Goal: Navigation & Orientation: Find specific page/section

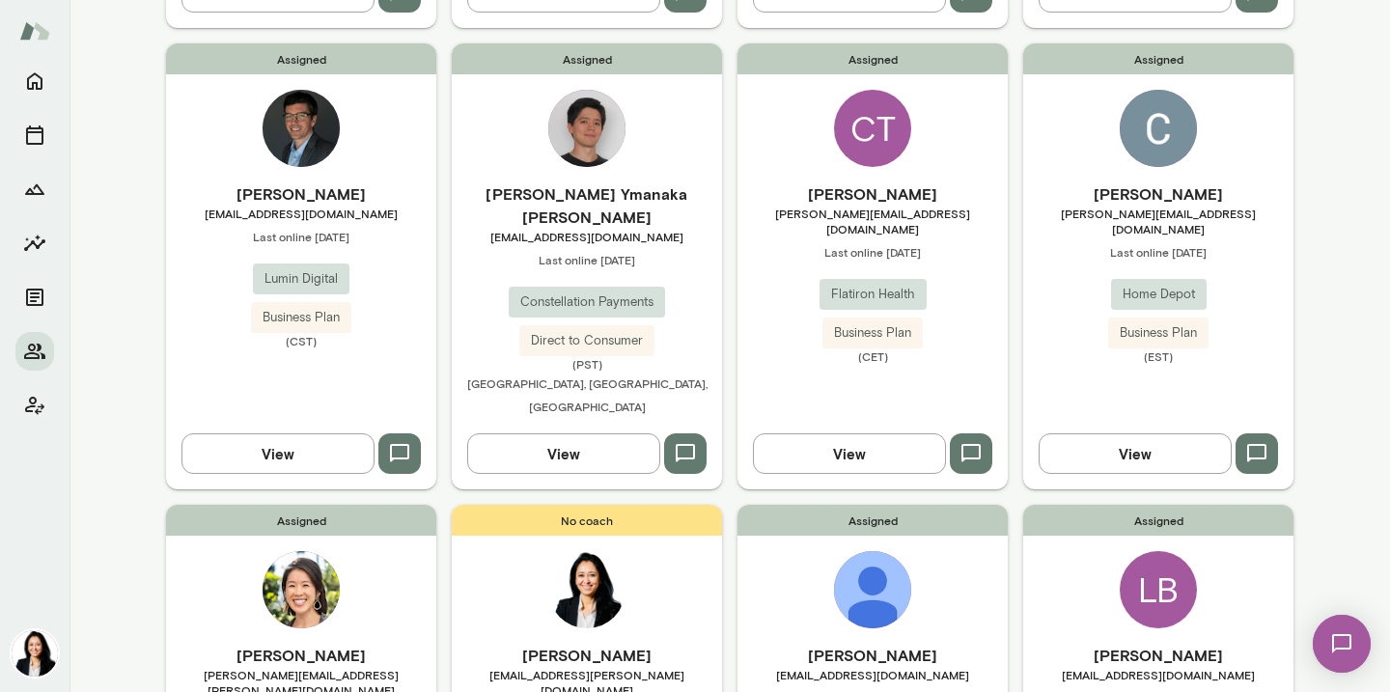
scroll to position [925, 0]
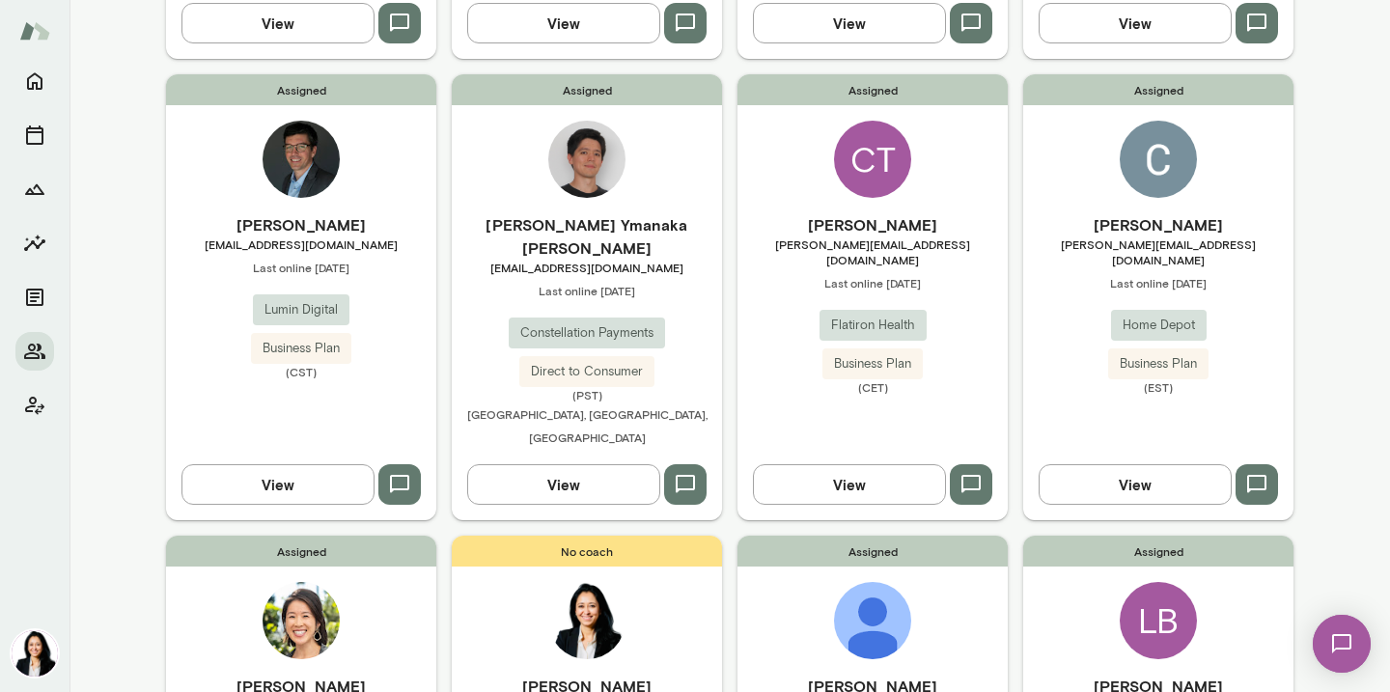
click at [1148, 237] on span "[PERSON_NAME][EMAIL_ADDRESS][DOMAIN_NAME]" at bounding box center [1158, 252] width 270 height 31
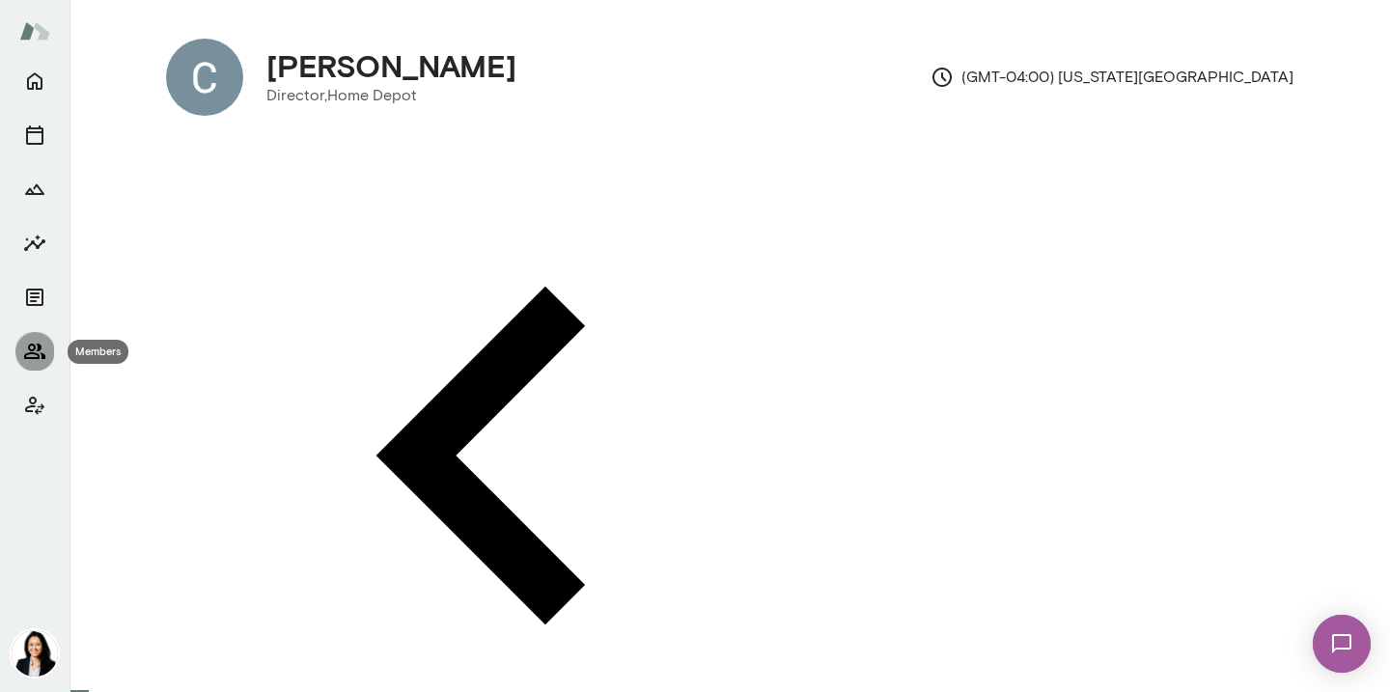
click at [34, 352] on icon "Members" at bounding box center [34, 351] width 21 height 15
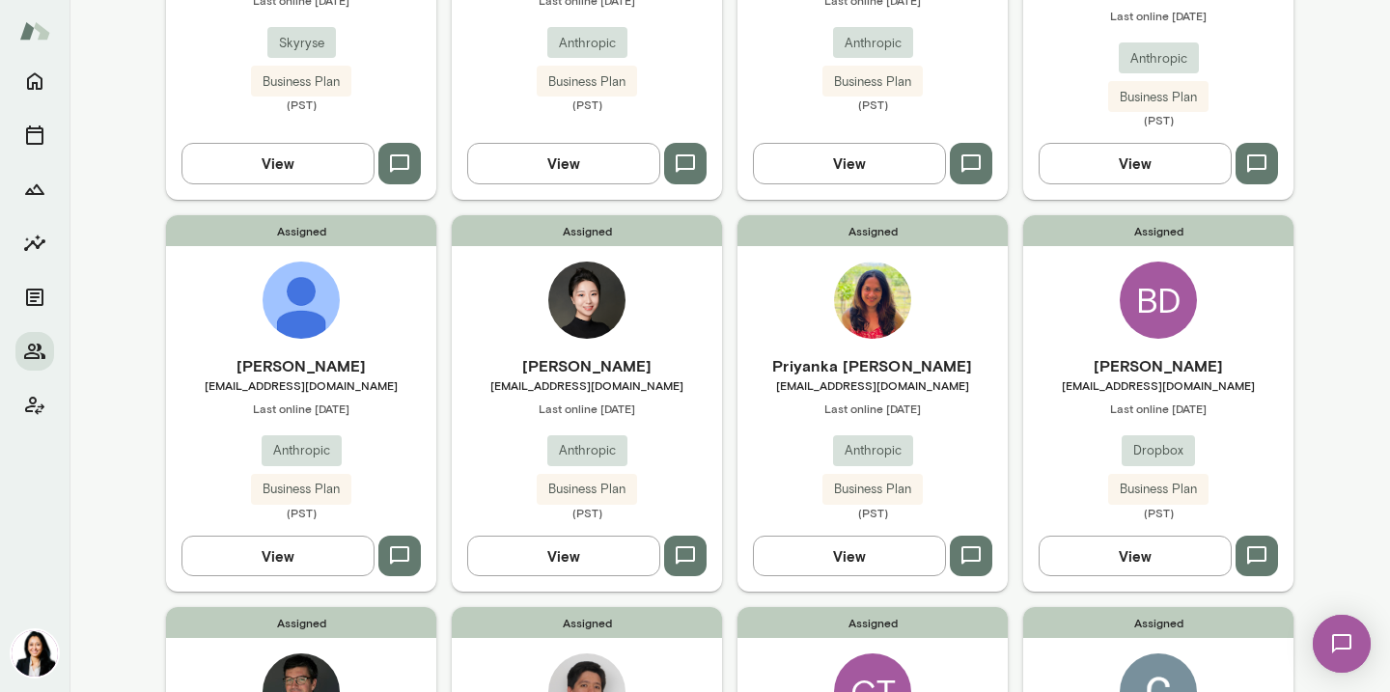
scroll to position [420, 0]
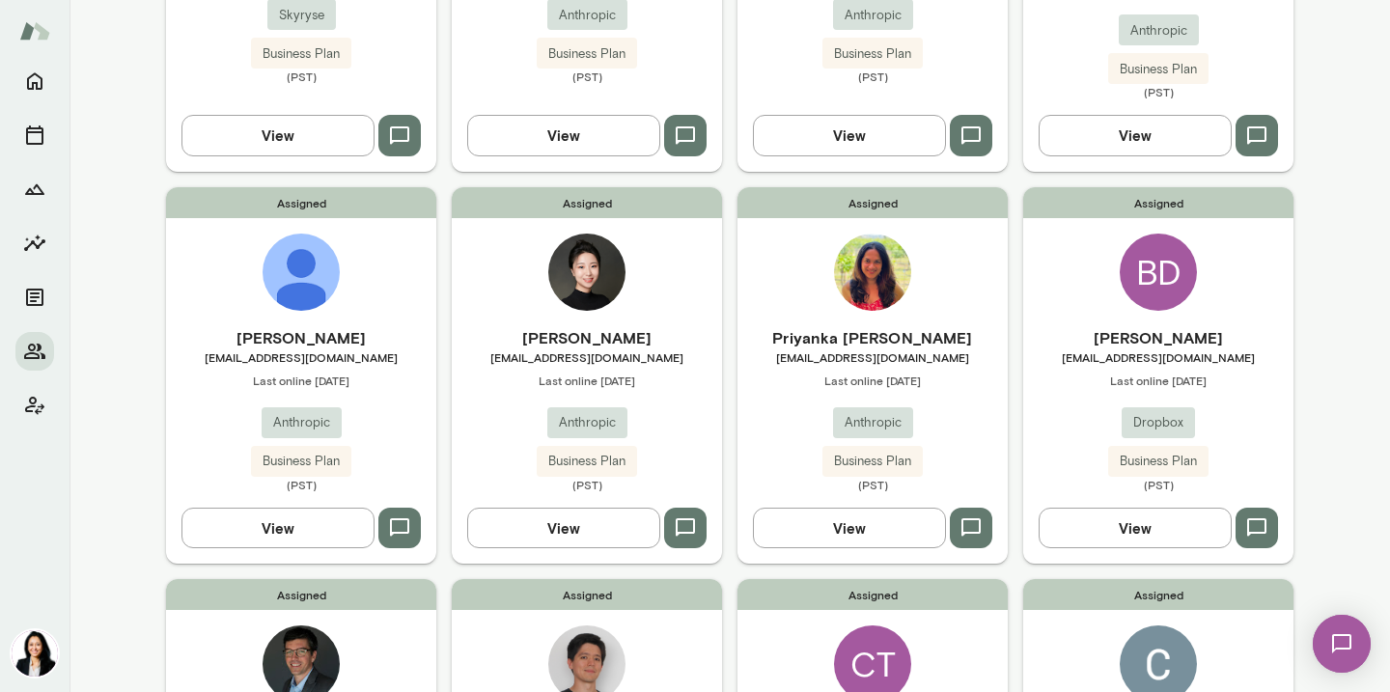
click at [879, 373] on span "Last online [DATE]" at bounding box center [873, 380] width 270 height 15
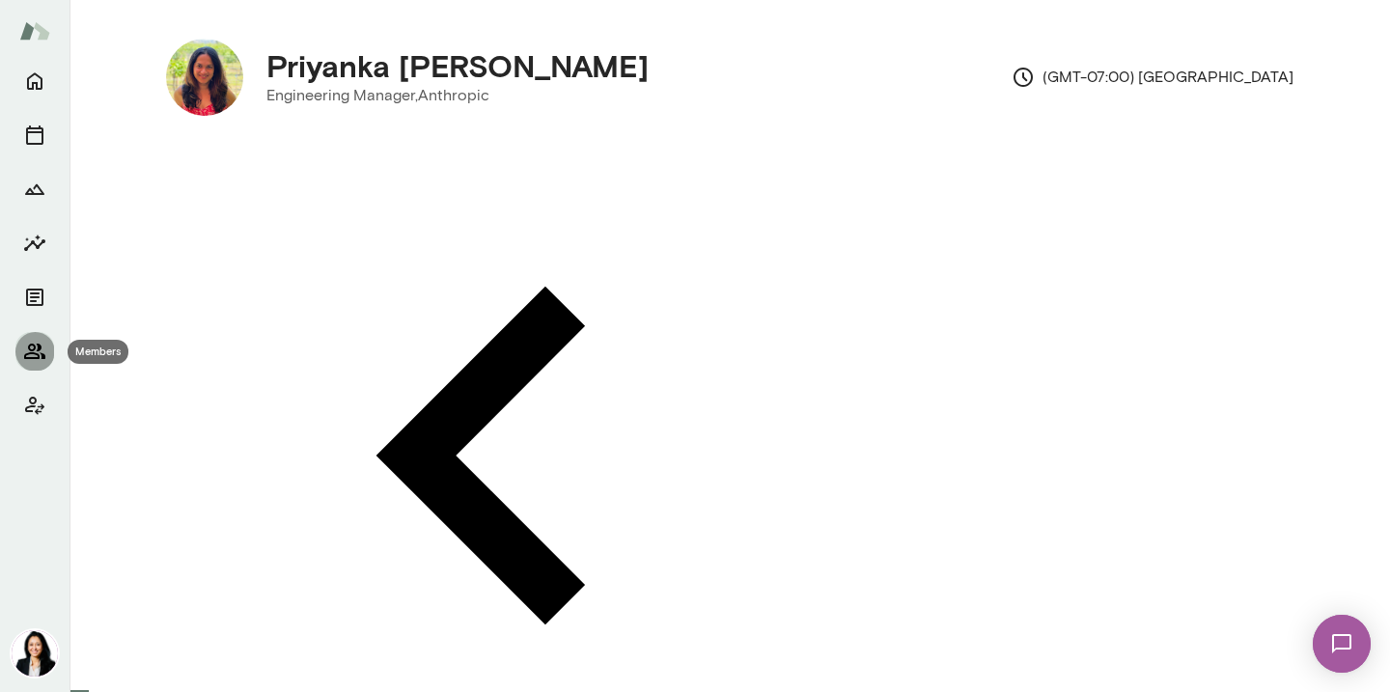
click at [29, 345] on icon "Members" at bounding box center [34, 351] width 21 height 15
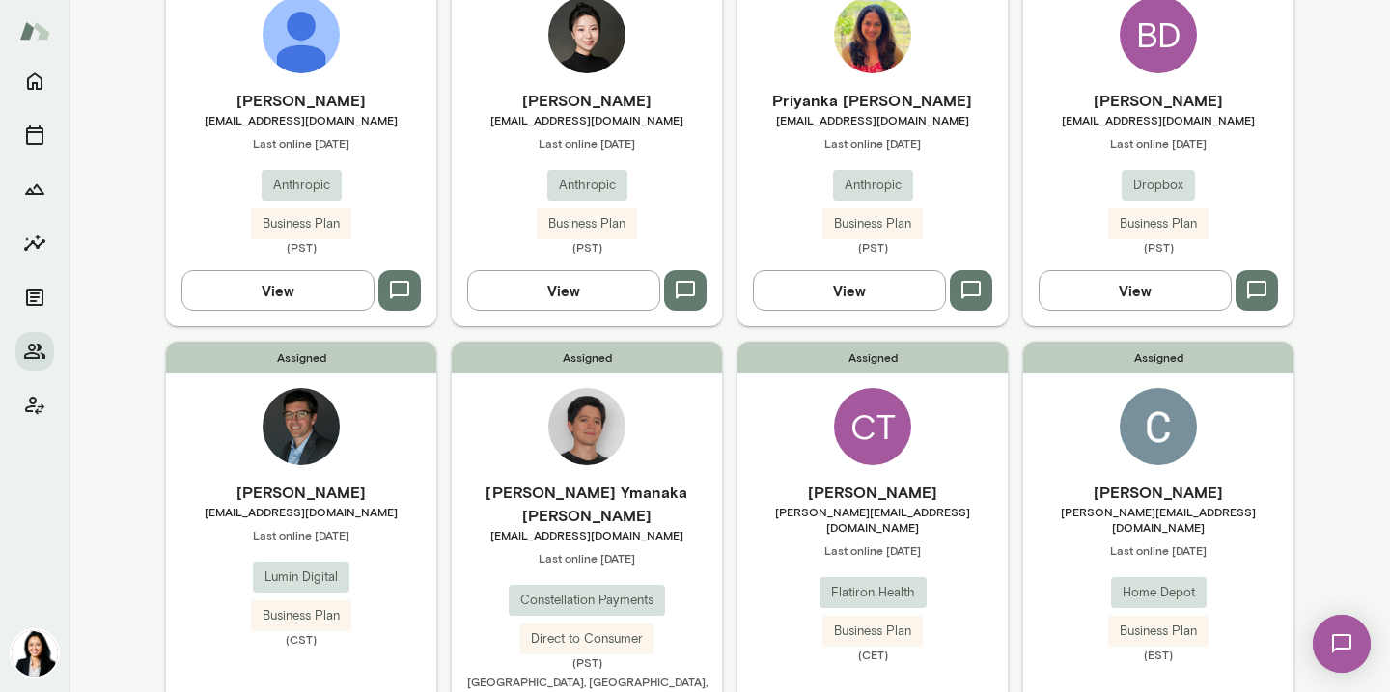
scroll to position [658, 0]
click at [313, 111] on span "[EMAIL_ADDRESS][DOMAIN_NAME]" at bounding box center [301, 118] width 270 height 15
